Goal: Navigation & Orientation: Find specific page/section

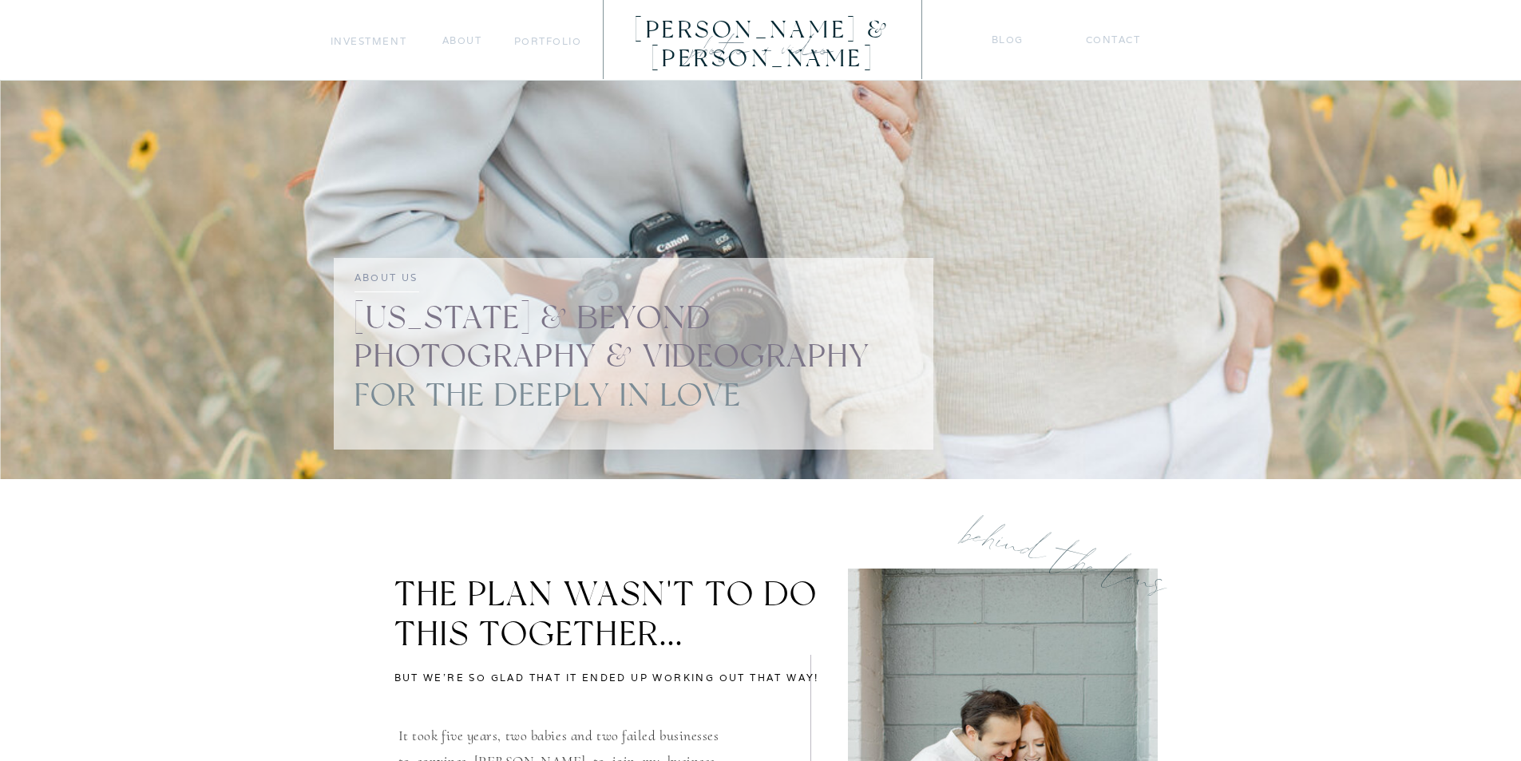
drag, startPoint x: 281, startPoint y: 373, endPoint x: 113, endPoint y: 458, distance: 188.9
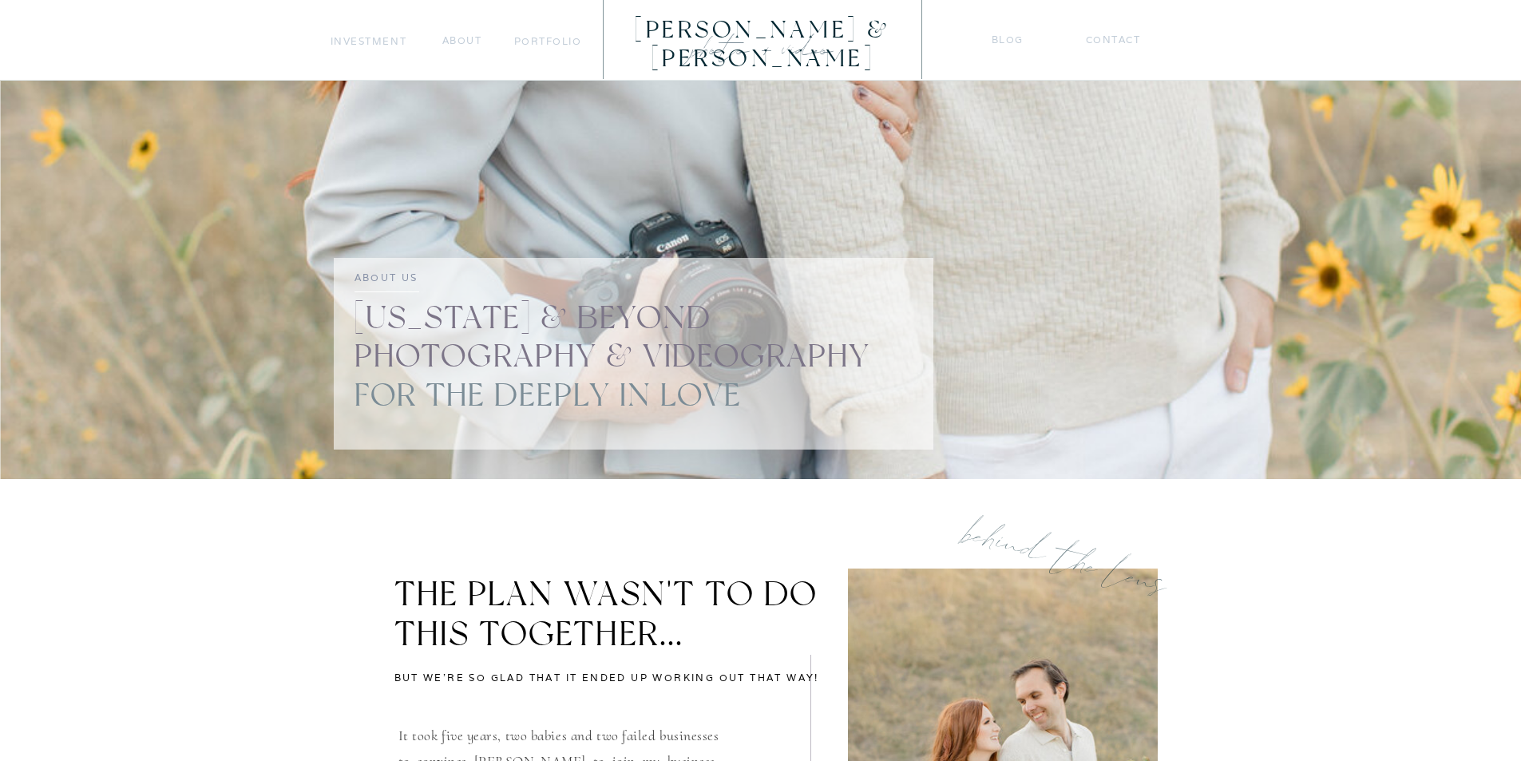
click at [359, 42] on nav "Investment" at bounding box center [369, 41] width 77 height 17
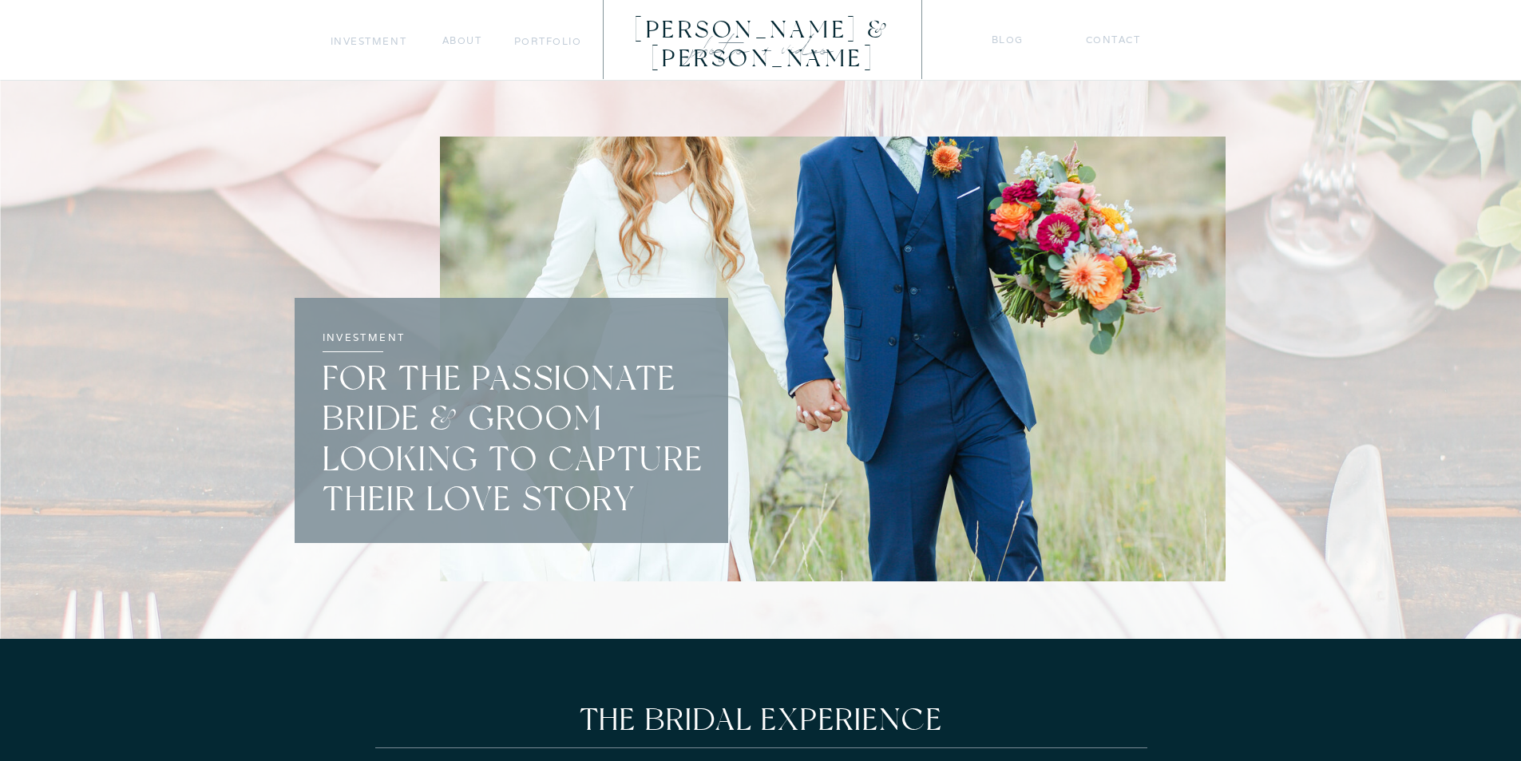
click at [526, 40] on nav "portfolio" at bounding box center [547, 41] width 67 height 17
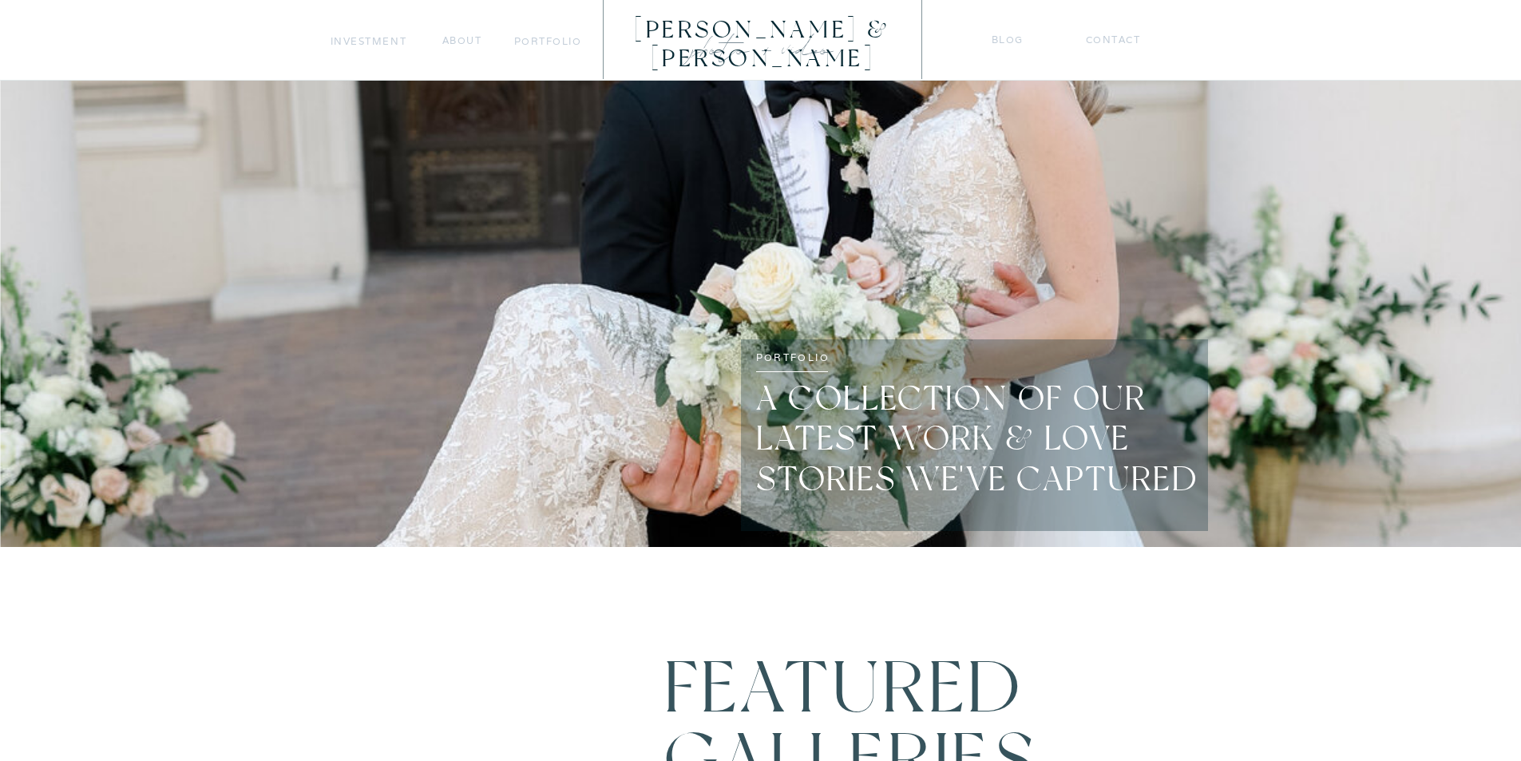
click at [783, 31] on div "[PERSON_NAME] & [PERSON_NAME]" at bounding box center [763, 30] width 313 height 28
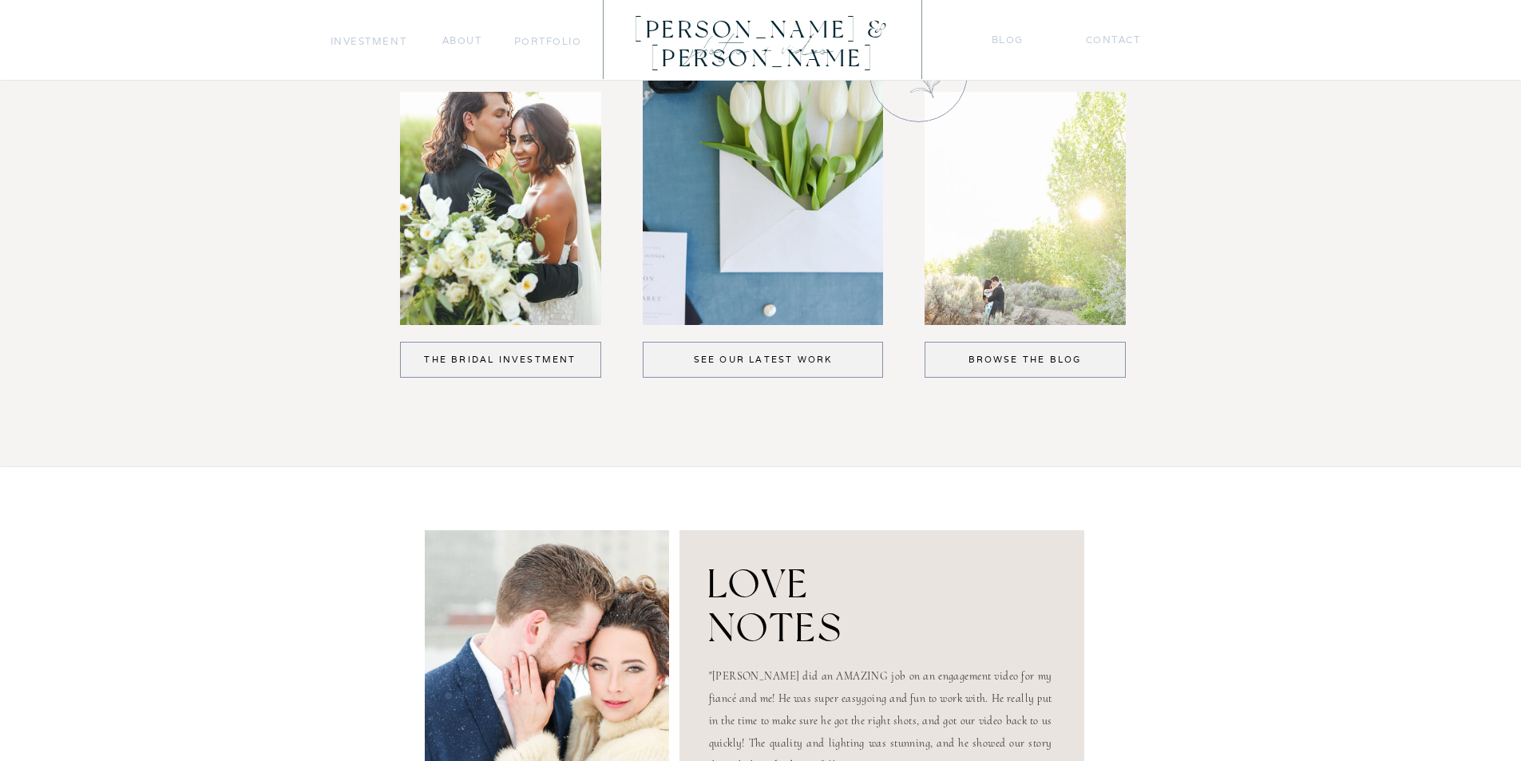
scroll to position [1917, 0]
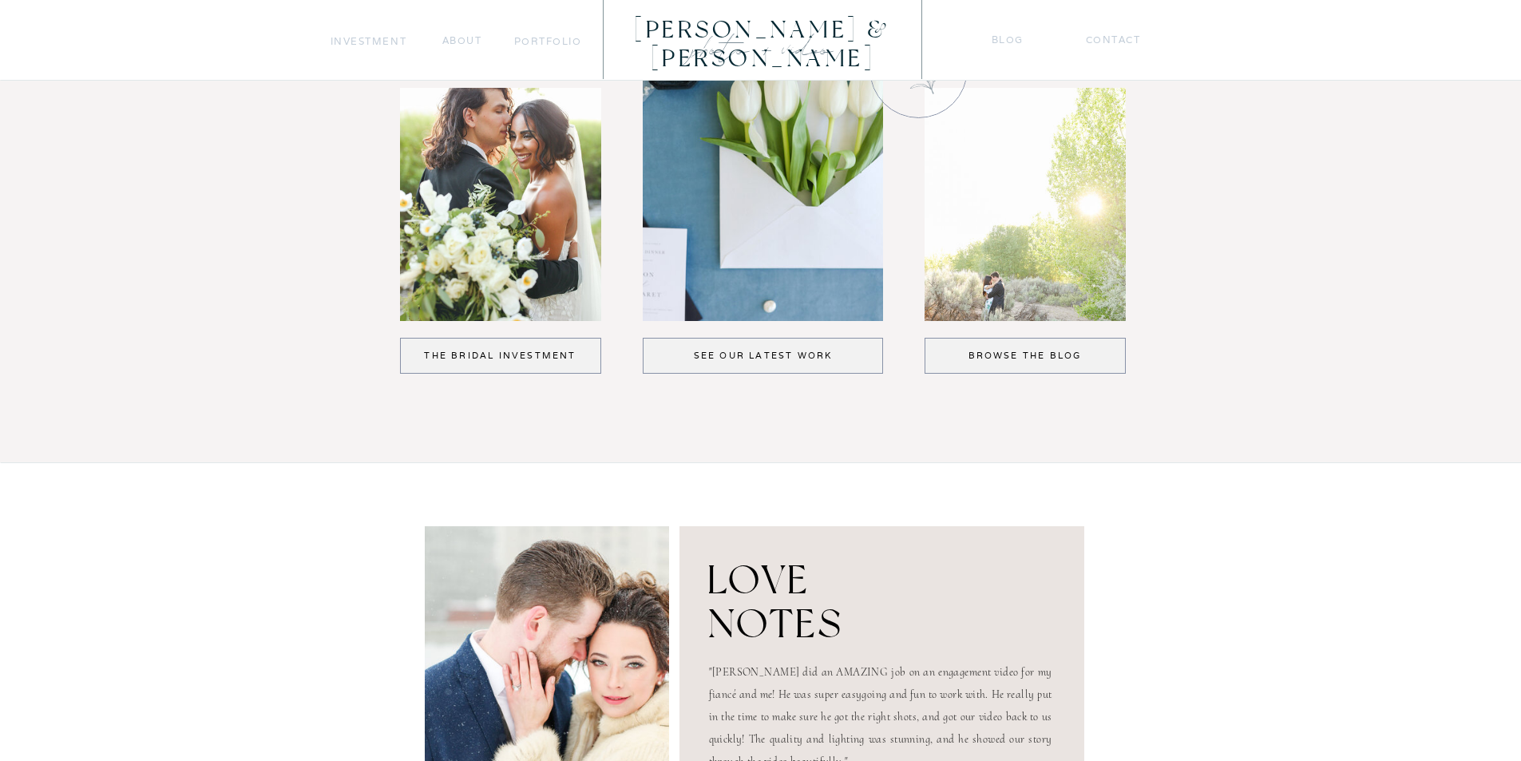
drag, startPoint x: 0, startPoint y: 0, endPoint x: 486, endPoint y: 354, distance: 600.8
click at [486, 354] on div "The bridal Investment" at bounding box center [500, 356] width 153 height 14
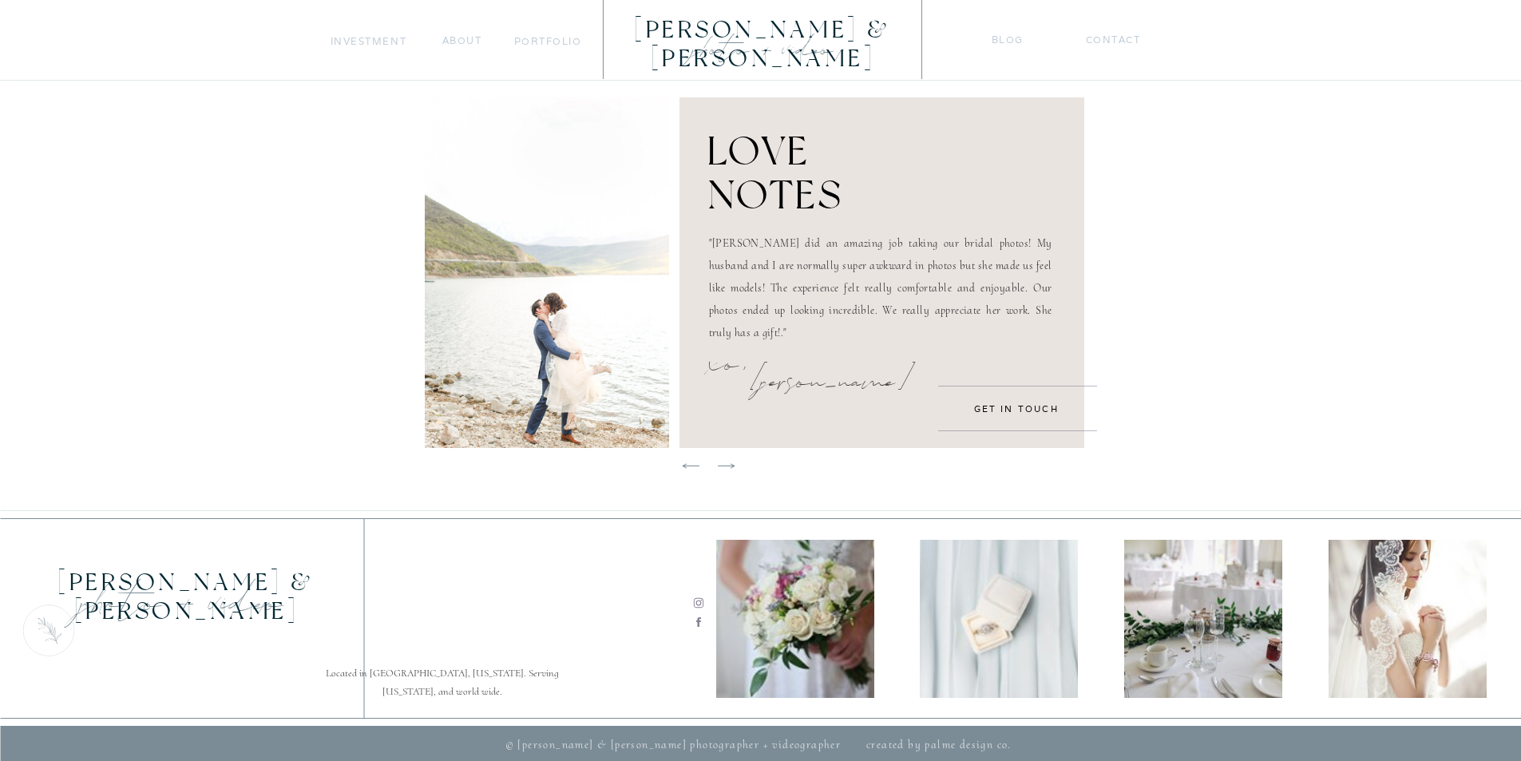
scroll to position [4094, 0]
